Goal: Task Accomplishment & Management: Use online tool/utility

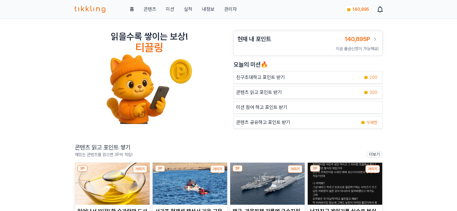
click at [235, 10] on link "관리자" at bounding box center [230, 9] width 13 height 7
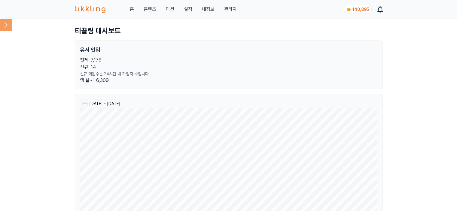
click at [5, 27] on icon at bounding box center [6, 25] width 12 height 12
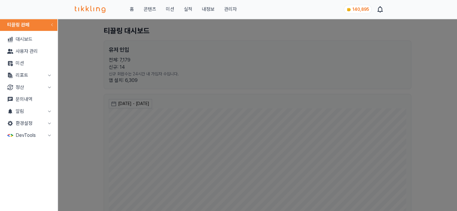
click at [25, 78] on button "리포트" at bounding box center [28, 75] width 53 height 12
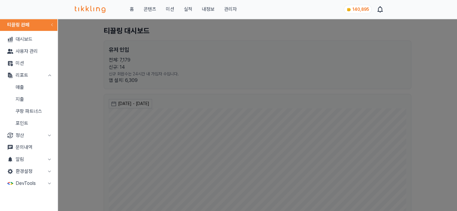
click at [25, 88] on link "매출" at bounding box center [28, 87] width 53 height 12
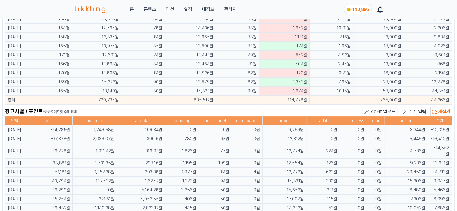
scroll to position [333, 0]
click at [414, 109] on span "수기 입력" at bounding box center [417, 112] width 18 height 6
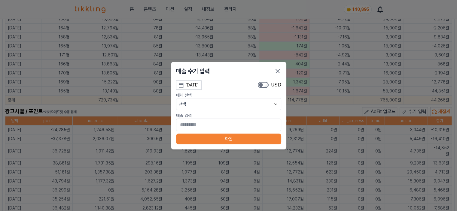
click at [199, 85] on div "[DATE]" at bounding box center [192, 85] width 14 height 6
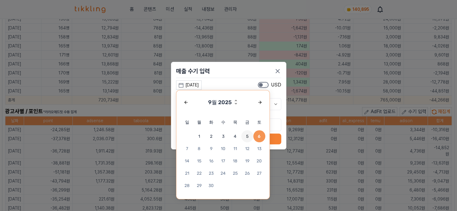
click at [247, 136] on span "5" at bounding box center [247, 136] width 12 height 12
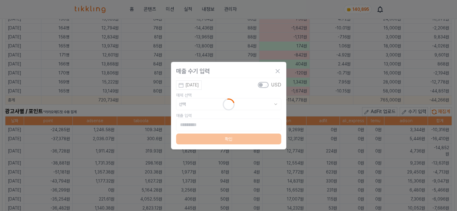
click at [267, 104] on div "Loading..." at bounding box center [228, 104] width 115 height 85
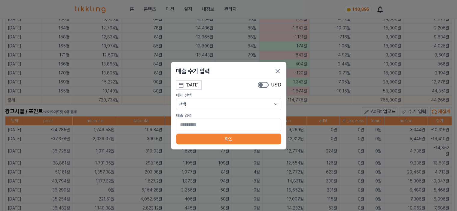
click at [273, 105] on icon at bounding box center [276, 104] width 6 height 6
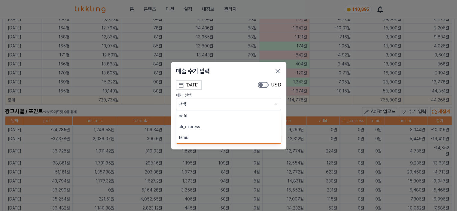
click at [215, 119] on button "adfit" at bounding box center [228, 116] width 105 height 11
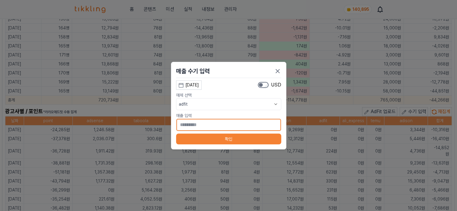
click at [244, 128] on input "*" at bounding box center [228, 125] width 105 height 13
type input "***"
click at [256, 136] on button "확인" at bounding box center [228, 139] width 105 height 11
